Goal: Information Seeking & Learning: Learn about a topic

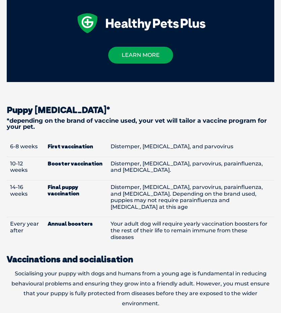
scroll to position [784, 0]
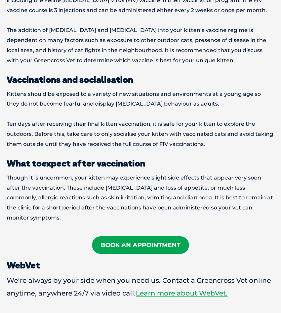
scroll to position [886, 0]
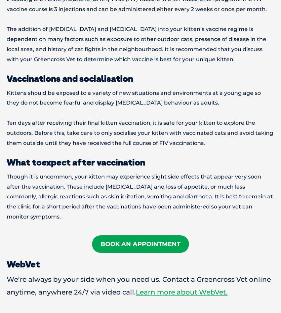
click at [43, 172] on p "Though it is uncommon, your kitten may experience slight side effects that appe…" at bounding box center [141, 197] width 268 height 50
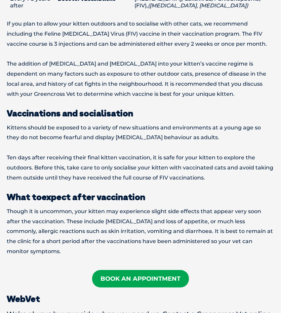
scroll to position [862, 0]
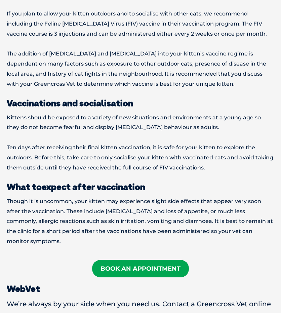
click at [23, 153] on p "Ten days after receiving their final kitten vaccination, it is safe for your ki…" at bounding box center [141, 158] width 268 height 30
